Goal: Task Accomplishment & Management: Use online tool/utility

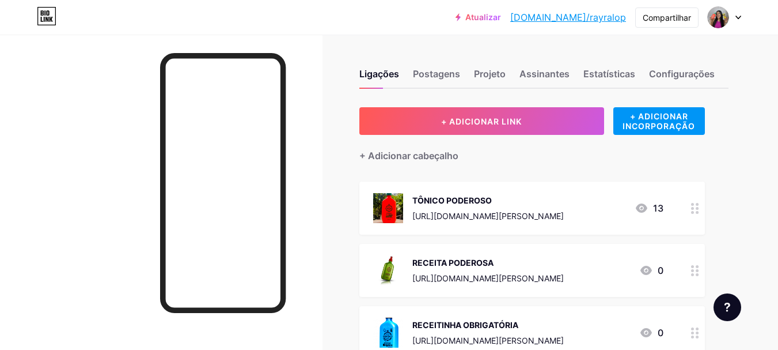
click at [730, 13] on div at bounding box center [724, 17] width 33 height 21
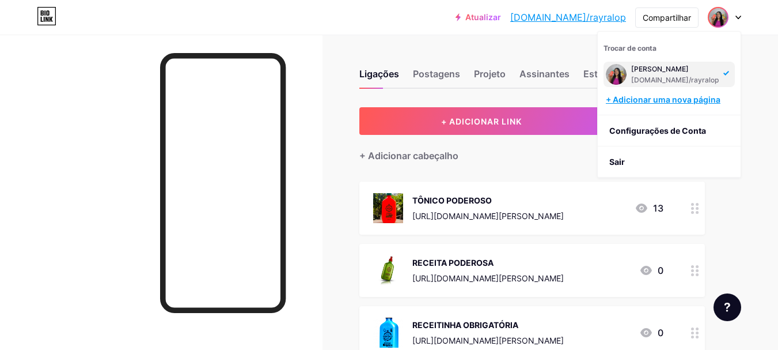
click at [676, 104] on div "+ Adicionar uma nova página" at bounding box center [670, 100] width 129 height 12
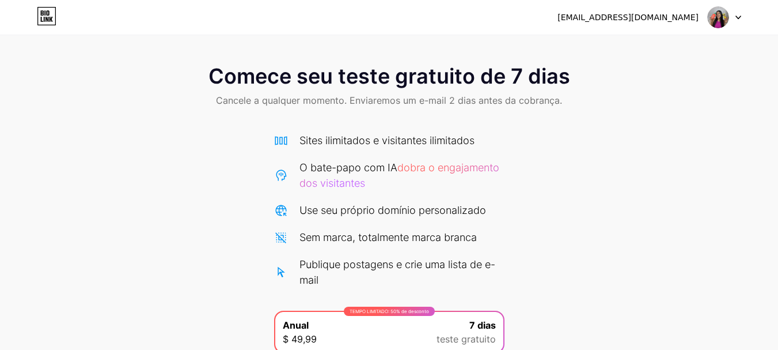
click at [726, 20] on img at bounding box center [718, 17] width 22 height 22
click at [31, 18] on div "[EMAIL_ADDRESS][DOMAIN_NAME] Sair" at bounding box center [389, 17] width 778 height 21
click at [52, 22] on icon at bounding box center [47, 16] width 20 height 18
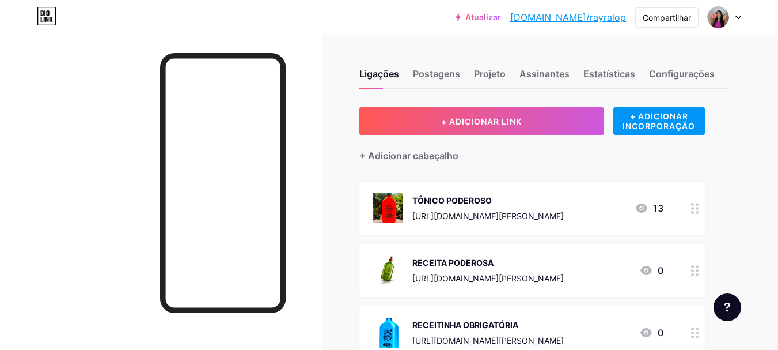
click at [501, 16] on font "Atualizar" at bounding box center [483, 17] width 36 height 10
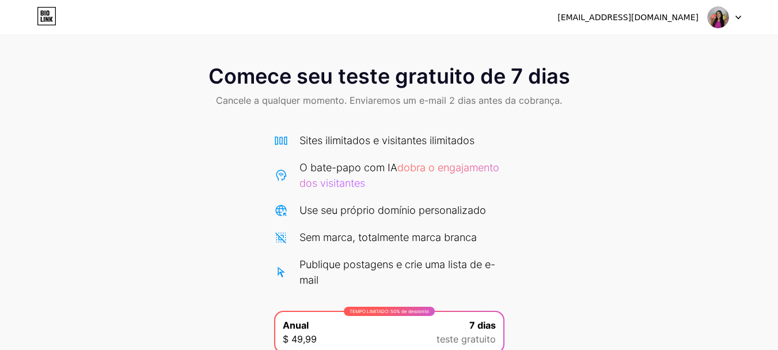
click at [722, 8] on img at bounding box center [718, 17] width 22 height 22
click at [23, 7] on div "[EMAIL_ADDRESS][DOMAIN_NAME] Sair" at bounding box center [389, 17] width 778 height 21
click at [45, 24] on icon at bounding box center [47, 16] width 20 height 18
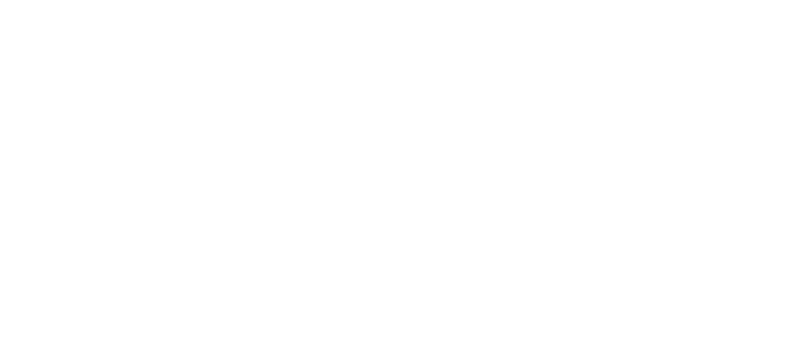
click at [45, 0] on html "Texto original Avalie a tradução O feedback vai ser usado para ajudar a melhora…" at bounding box center [393, 0] width 787 height 0
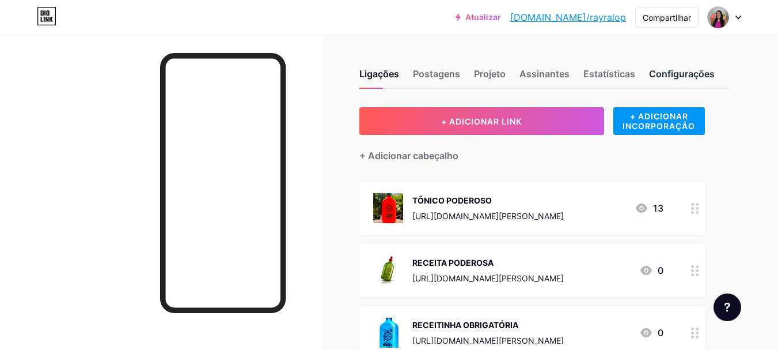
click at [696, 76] on font "Configurações" at bounding box center [682, 74] width 66 height 12
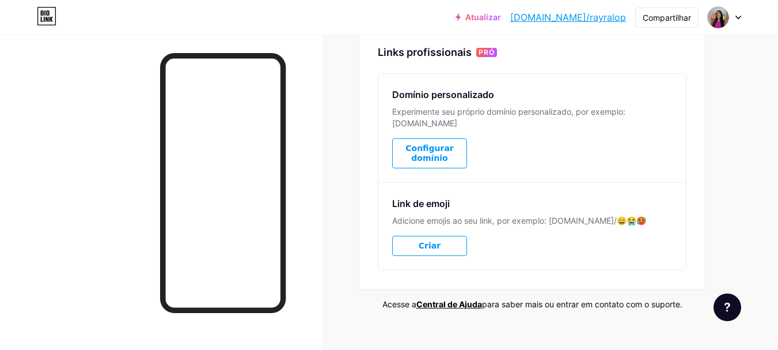
scroll to position [583, 0]
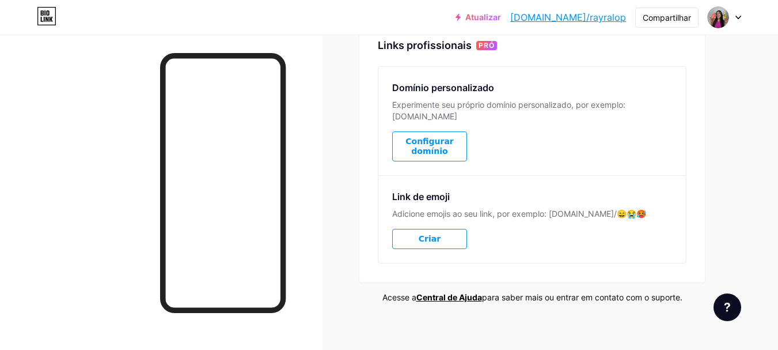
click at [449, 229] on button "Criar" at bounding box center [429, 239] width 75 height 20
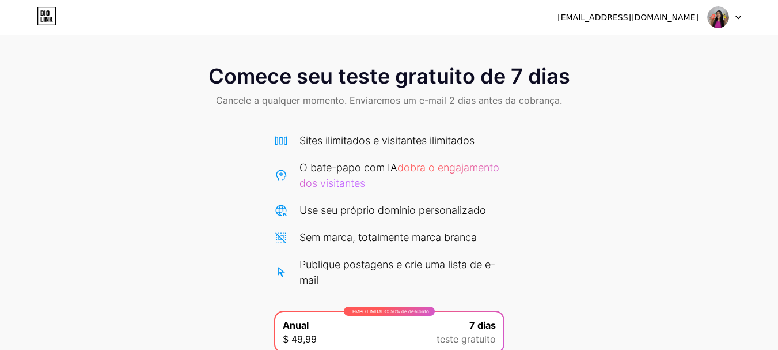
click at [0, 39] on div "Comece seu teste gratuito de 7 dias Cancele a qualquer momento. Enviaremos um e…" at bounding box center [389, 224] width 778 height 449
click at [30, 23] on div "[EMAIL_ADDRESS][DOMAIN_NAME] Sair" at bounding box center [389, 17] width 778 height 21
click at [52, 18] on icon at bounding box center [47, 16] width 20 height 18
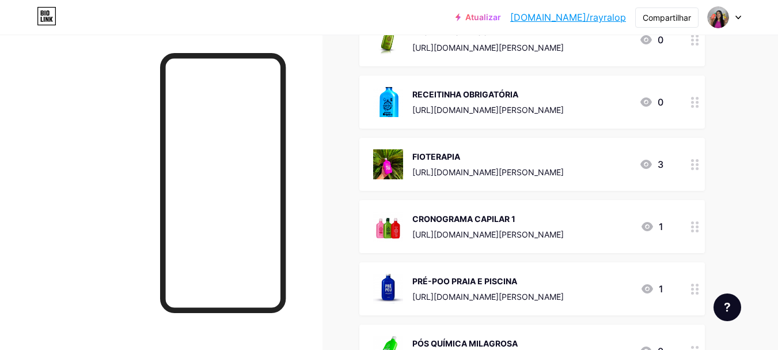
scroll to position [288, 0]
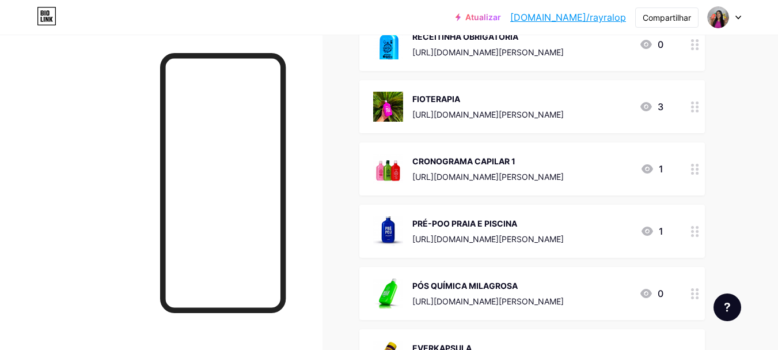
click at [647, 105] on icon at bounding box center [646, 106] width 12 height 9
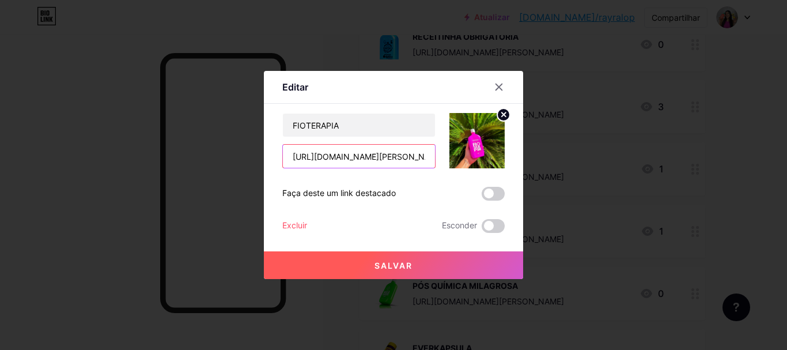
click at [358, 157] on input "[URL][DOMAIN_NAME][PERSON_NAME]" at bounding box center [359, 156] width 152 height 23
click at [499, 81] on div at bounding box center [498, 87] width 21 height 21
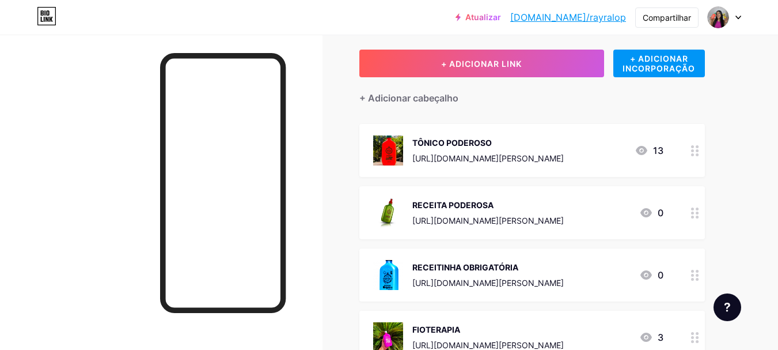
scroll to position [0, 0]
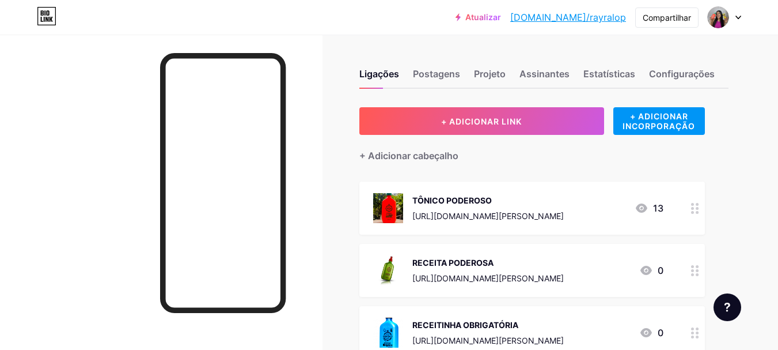
click at [586, 21] on font "[DOMAIN_NAME]/rayralop" at bounding box center [568, 18] width 116 height 12
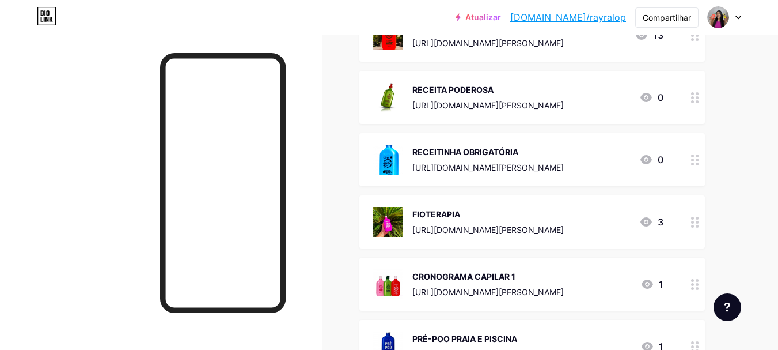
click at [467, 220] on div "FIOTERAPIA [URL][DOMAIN_NAME][PERSON_NAME]" at bounding box center [487, 222] width 151 height 30
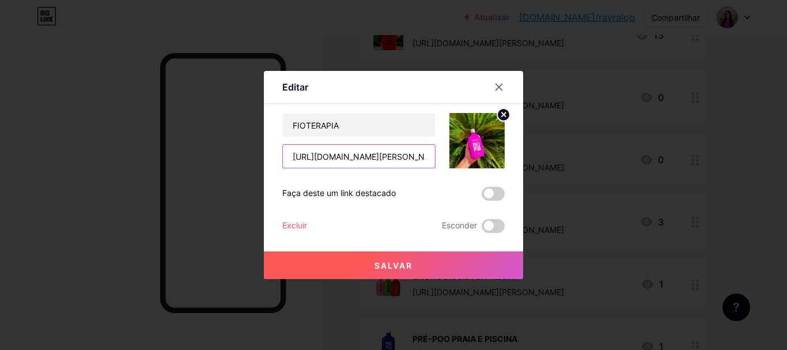
click at [337, 155] on input "[URL][DOMAIN_NAME][PERSON_NAME]" at bounding box center [359, 156] width 152 height 23
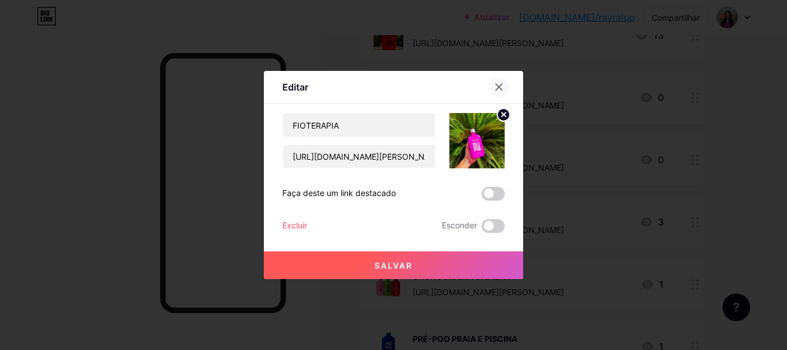
click at [499, 81] on div at bounding box center [498, 87] width 21 height 21
